Goal: Find specific page/section: Find specific page/section

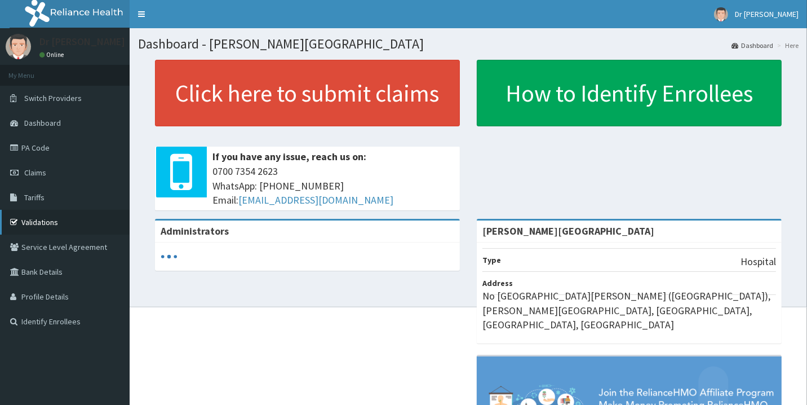
click at [60, 221] on link "Validations" at bounding box center [65, 222] width 130 height 25
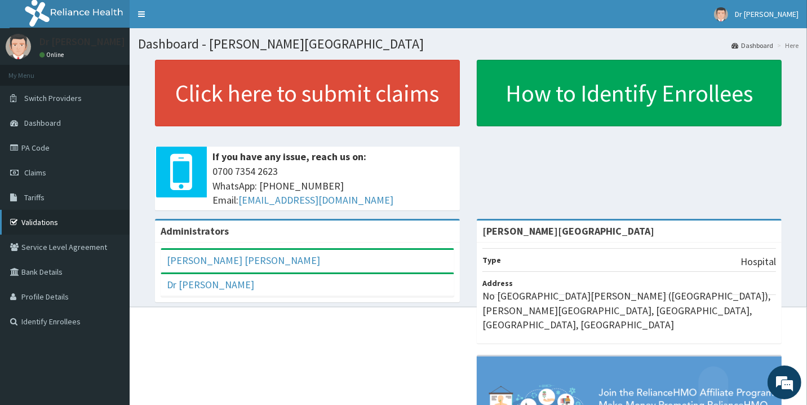
click at [54, 220] on link "Validations" at bounding box center [65, 222] width 130 height 25
click at [39, 222] on link "Validations" at bounding box center [65, 222] width 130 height 25
